Goal: Information Seeking & Learning: Learn about a topic

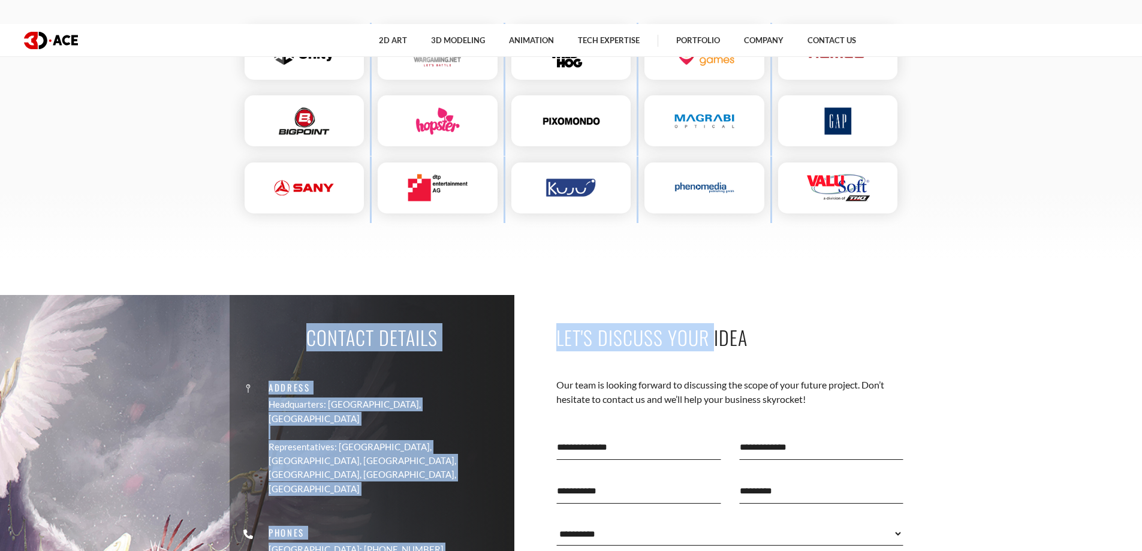
scroll to position [3307, 0]
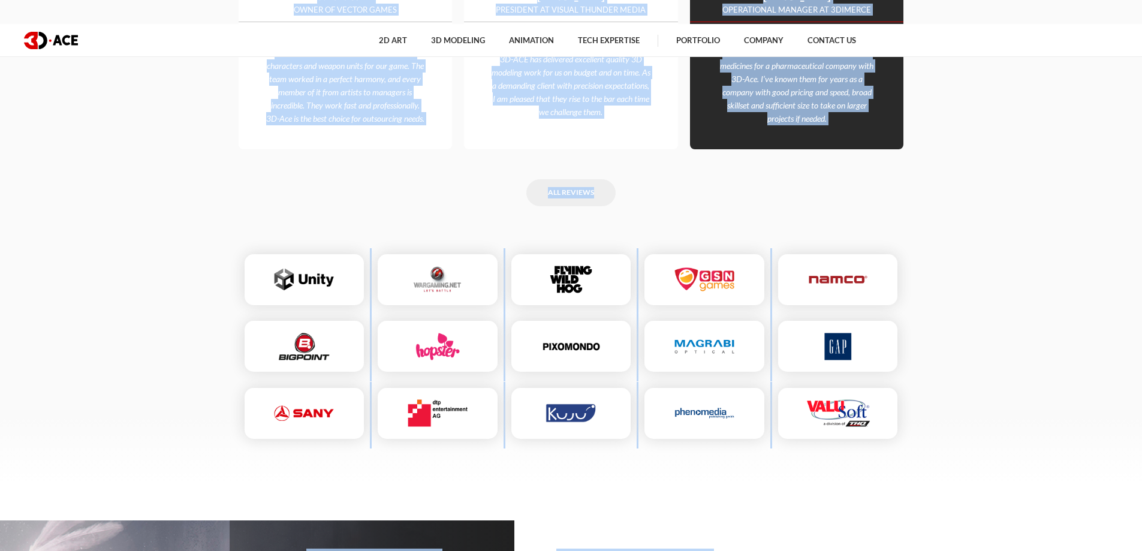
drag, startPoint x: 442, startPoint y: 177, endPoint x: 856, endPoint y: 162, distance: 415.0
